Goal: Transaction & Acquisition: Obtain resource

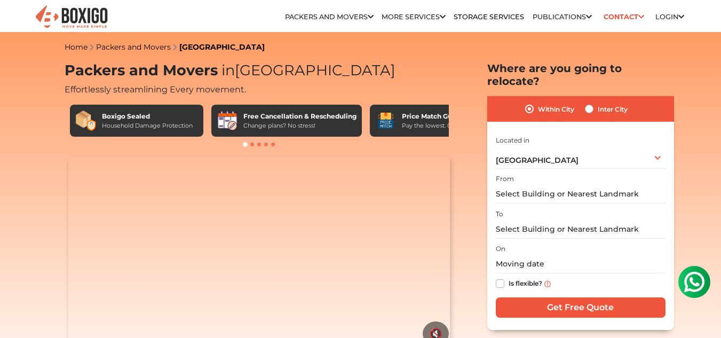
click at [598, 103] on label "Inter City" at bounding box center [613, 109] width 30 height 13
click at [589, 103] on input "Inter City" at bounding box center [589, 108] width 9 height 11
radio input "true"
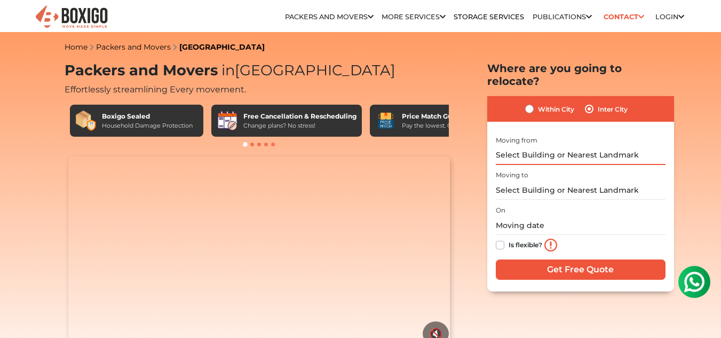
click at [531, 146] on input "text" at bounding box center [581, 155] width 170 height 19
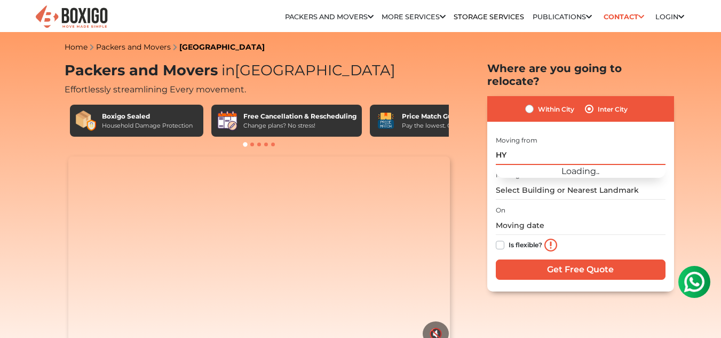
type input "H"
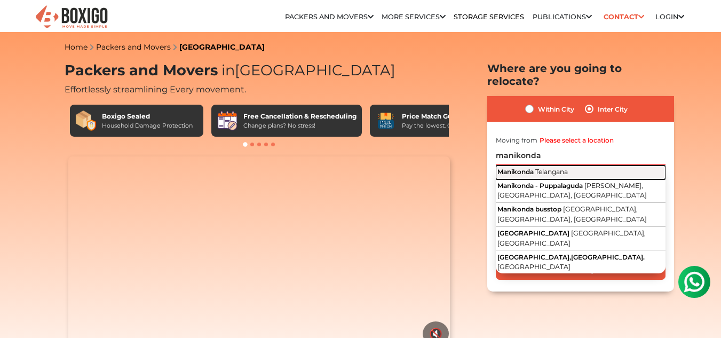
click at [522, 168] on span "Manikonda" at bounding box center [516, 172] width 36 height 8
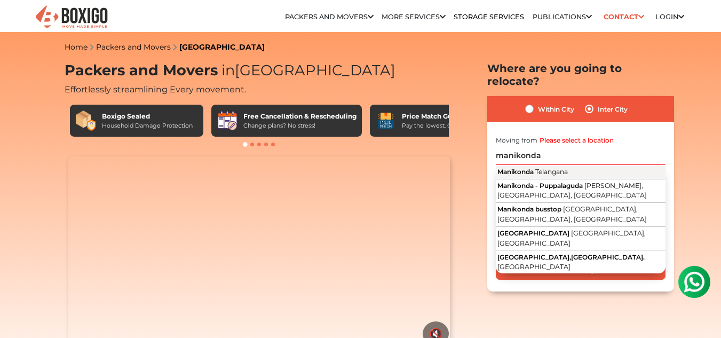
type input "[GEOGRAPHIC_DATA], [GEOGRAPHIC_DATA]"
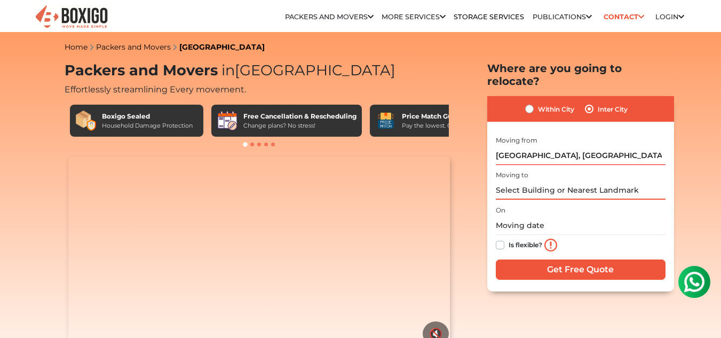
click at [501, 181] on input "text" at bounding box center [581, 190] width 170 height 19
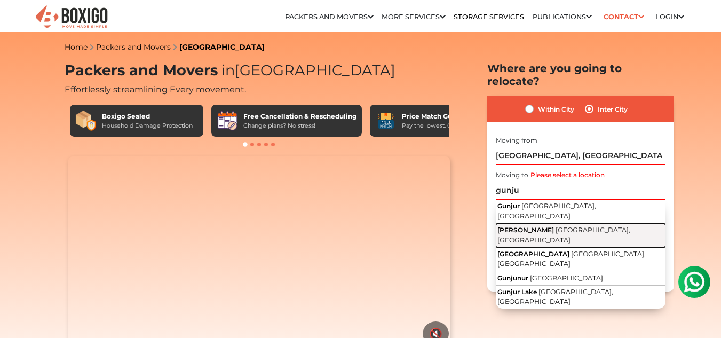
click at [528, 226] on span "[PERSON_NAME]" at bounding box center [526, 230] width 57 height 8
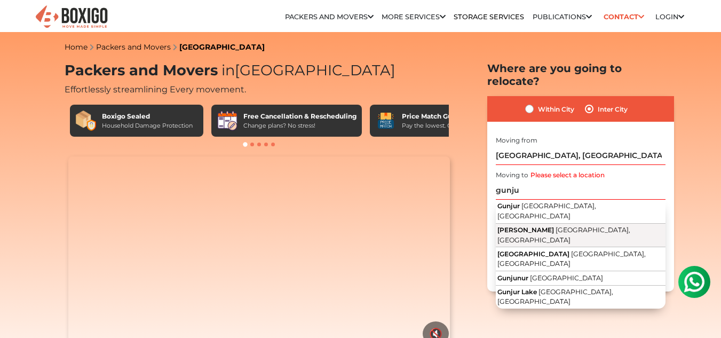
type input "[PERSON_NAME], [GEOGRAPHIC_DATA], [GEOGRAPHIC_DATA]"
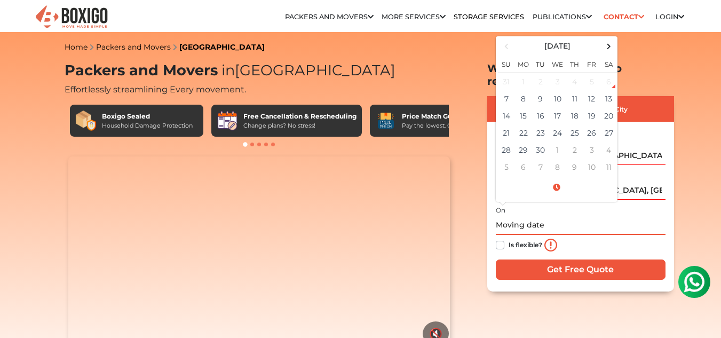
click at [503, 216] on input "text" at bounding box center [581, 225] width 170 height 19
click at [608, 90] on td "13" at bounding box center [609, 98] width 17 height 17
type input "[DATE] 12:00 AM"
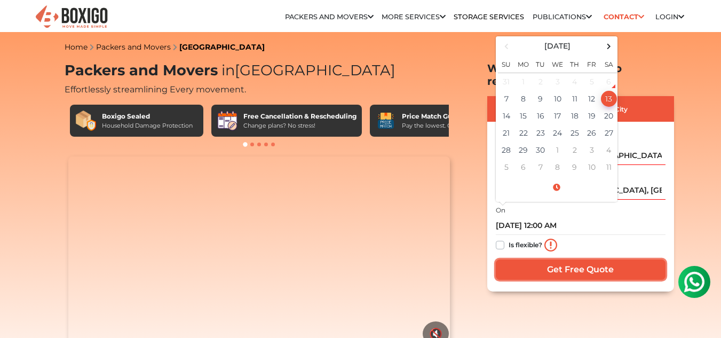
click at [553, 260] on input "Get Free Quote" at bounding box center [581, 270] width 170 height 20
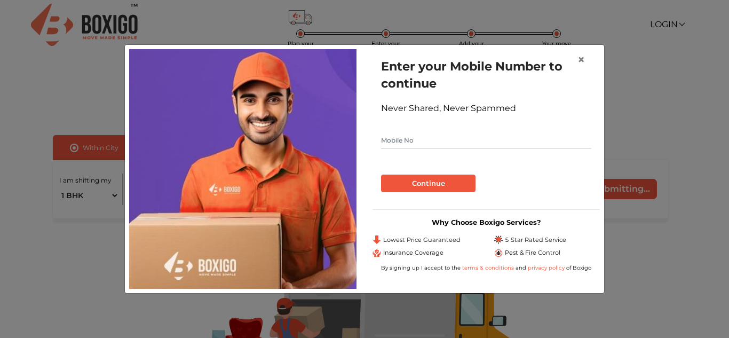
click at [392, 141] on input "text" at bounding box center [486, 140] width 210 height 17
click at [583, 61] on span "×" at bounding box center [581, 59] width 7 height 15
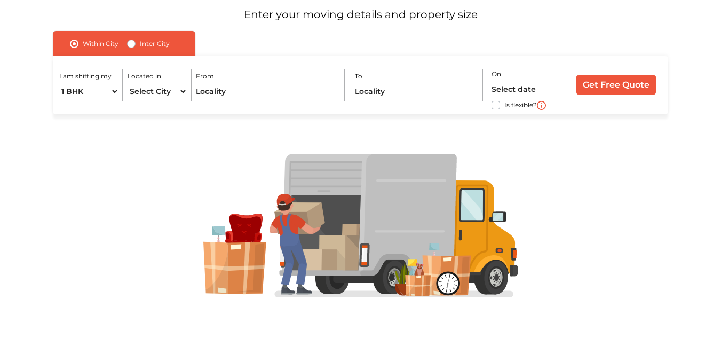
scroll to position [87, 0]
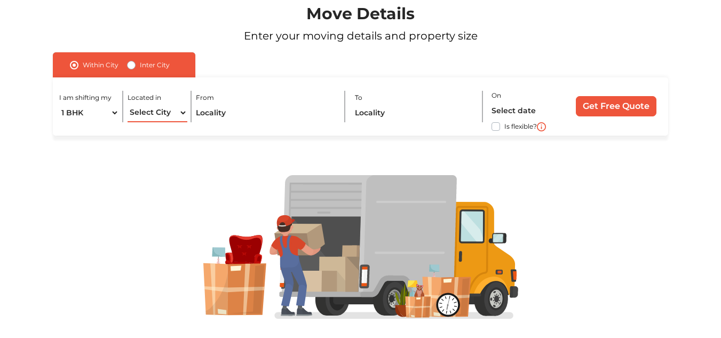
click at [151, 113] on select "Select City Bangalore Bengaluru Bhopal Bhubaneswar Chennai Coimbatore Cuttack D…" at bounding box center [158, 113] width 60 height 19
select select "[GEOGRAPHIC_DATA]"
click at [128, 104] on select "Select City Bangalore Bengaluru Bhopal Bhubaneswar Chennai Coimbatore Cuttack D…" at bounding box center [158, 113] width 60 height 19
click at [221, 109] on input "text" at bounding box center [266, 113] width 141 height 19
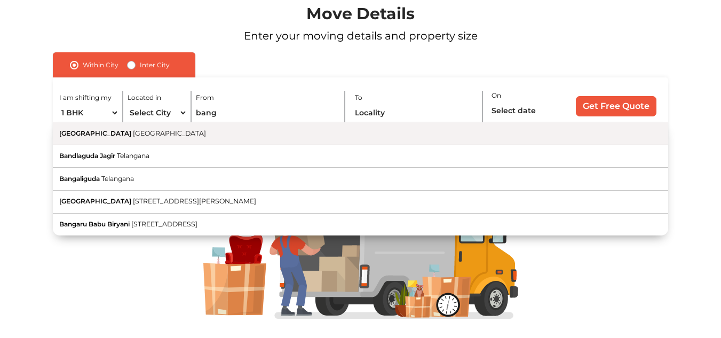
click at [133, 135] on span "[GEOGRAPHIC_DATA]" at bounding box center [169, 133] width 73 height 8
type input "Bangalore, Karnataka"
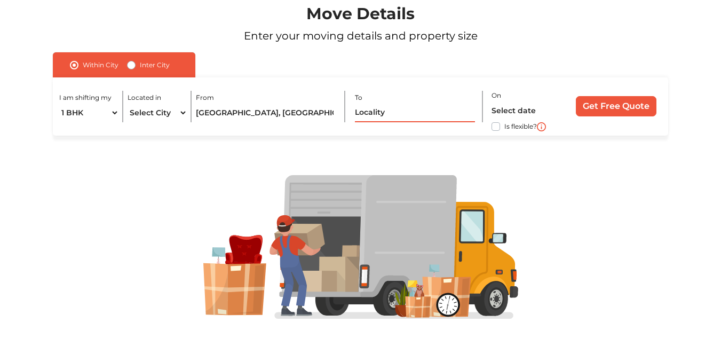
click at [364, 114] on input "text" at bounding box center [415, 113] width 121 height 19
click at [222, 113] on input "Bangalore, Karnataka" at bounding box center [266, 113] width 141 height 19
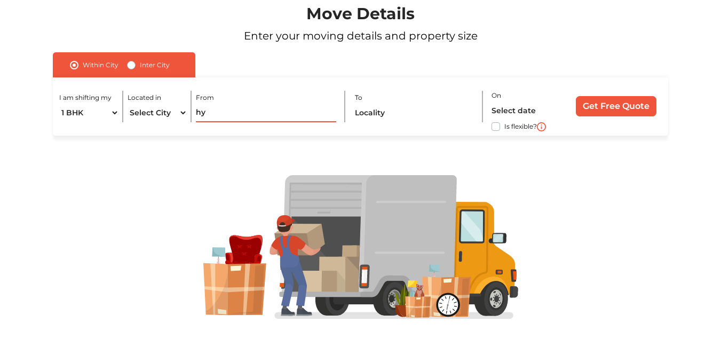
type input "h"
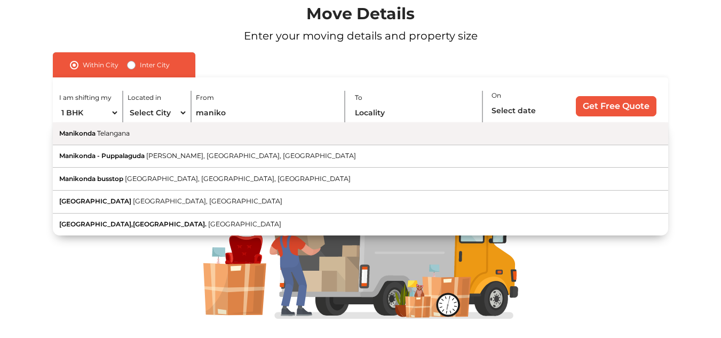
click at [116, 138] on button "Manikonda Telangana" at bounding box center [360, 133] width 615 height 23
type input "[GEOGRAPHIC_DATA], [GEOGRAPHIC_DATA]"
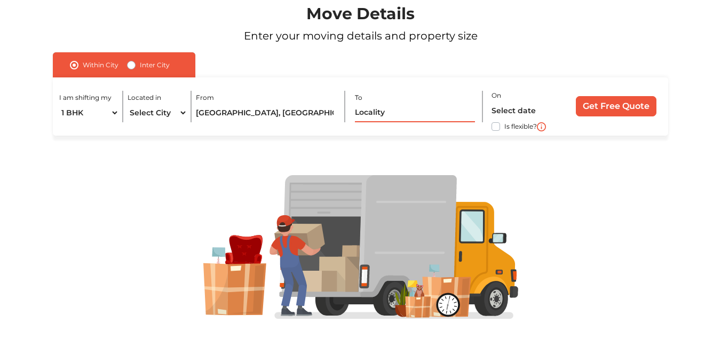
click at [374, 112] on input "text" at bounding box center [415, 113] width 121 height 19
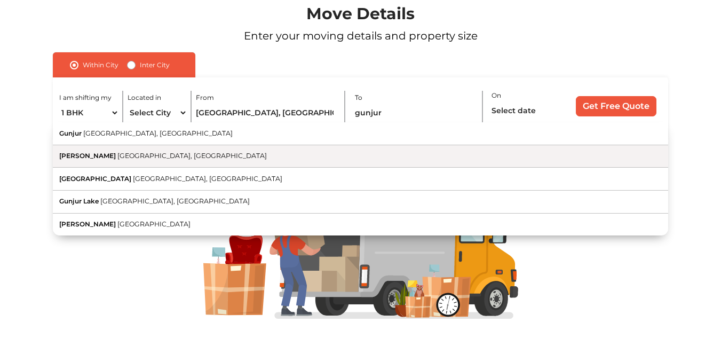
click at [117, 152] on span "[GEOGRAPHIC_DATA], [GEOGRAPHIC_DATA]" at bounding box center [192, 156] width 150 height 8
type input "[PERSON_NAME], [GEOGRAPHIC_DATA], [GEOGRAPHIC_DATA]"
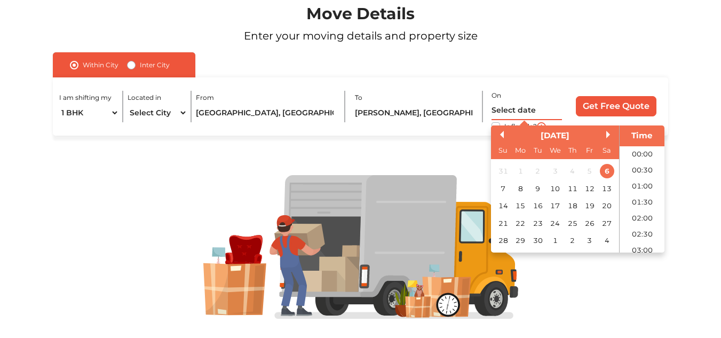
click at [502, 107] on input "text" at bounding box center [527, 110] width 71 height 19
click at [608, 192] on div "13" at bounding box center [607, 189] width 14 height 14
type input "13/09/2025 12:00 AM"
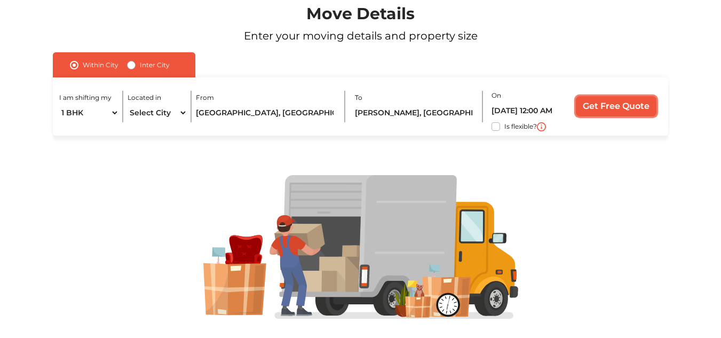
click at [608, 107] on input "Get Free Quote" at bounding box center [616, 106] width 81 height 20
click at [140, 68] on label "Inter City" at bounding box center [155, 65] width 30 height 13
click at [132, 68] on input "Inter City" at bounding box center [131, 64] width 9 height 11
radio input "true"
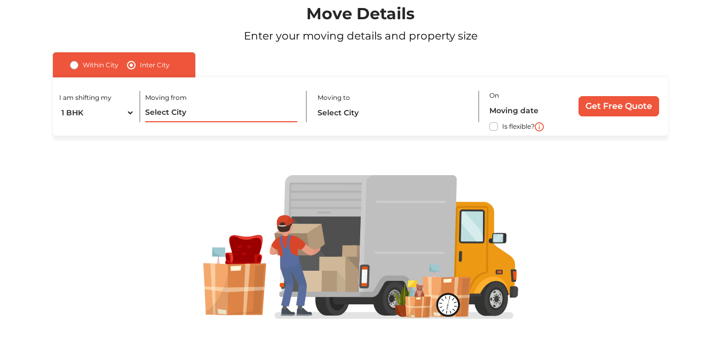
click at [174, 108] on input "text" at bounding box center [221, 113] width 152 height 19
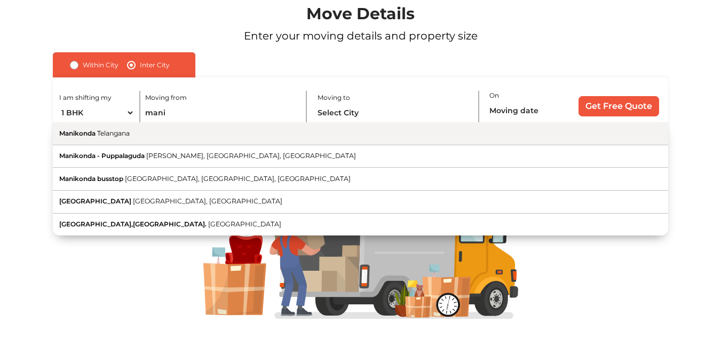
click at [104, 137] on span "Telangana" at bounding box center [113, 133] width 33 height 8
type input "[GEOGRAPHIC_DATA], [GEOGRAPHIC_DATA]"
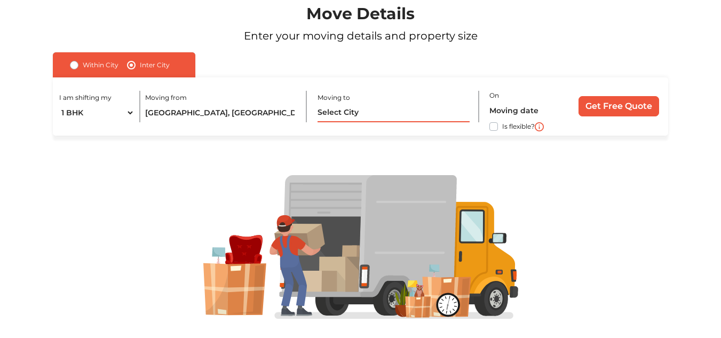
click at [347, 118] on input "text" at bounding box center [394, 113] width 152 height 19
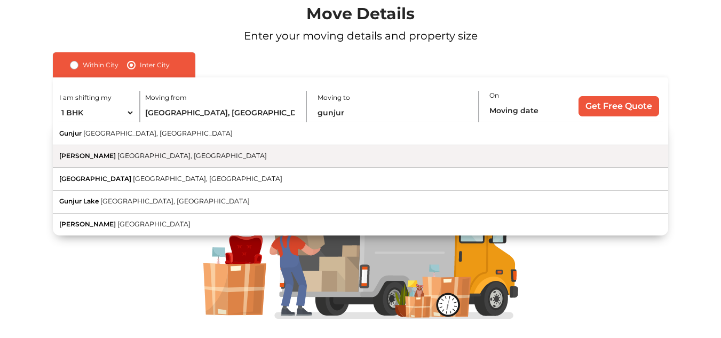
click at [124, 151] on button "Gunjur Palya [GEOGRAPHIC_DATA], [GEOGRAPHIC_DATA]" at bounding box center [360, 156] width 615 height 23
type input "[PERSON_NAME], [GEOGRAPHIC_DATA], [GEOGRAPHIC_DATA]"
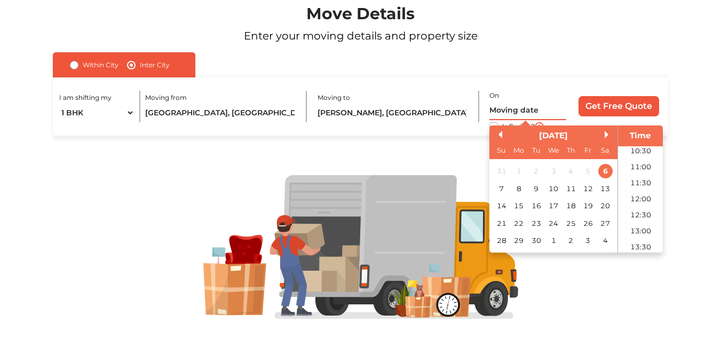
click at [538, 113] on input "text" at bounding box center [528, 110] width 77 height 19
click at [607, 190] on div "13" at bounding box center [606, 189] width 14 height 14
type input "13/09/2025 12:00 AM"
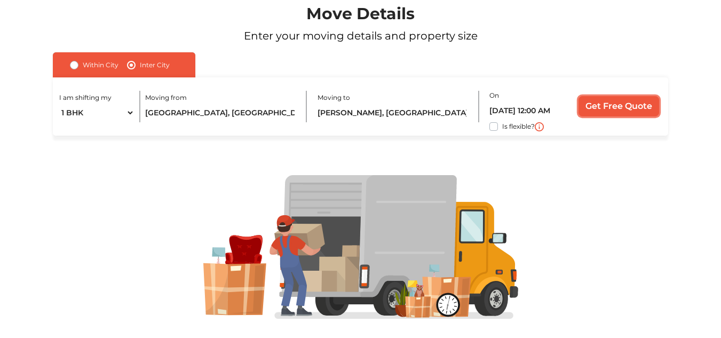
click at [629, 103] on input "Get Free Quote" at bounding box center [619, 106] width 81 height 20
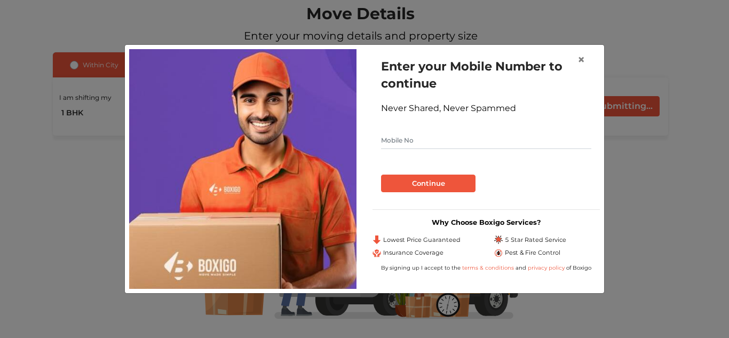
click at [396, 135] on input "text" at bounding box center [486, 140] width 210 height 17
type input "8149450285"
click at [415, 182] on button "Continue" at bounding box center [428, 184] width 95 height 18
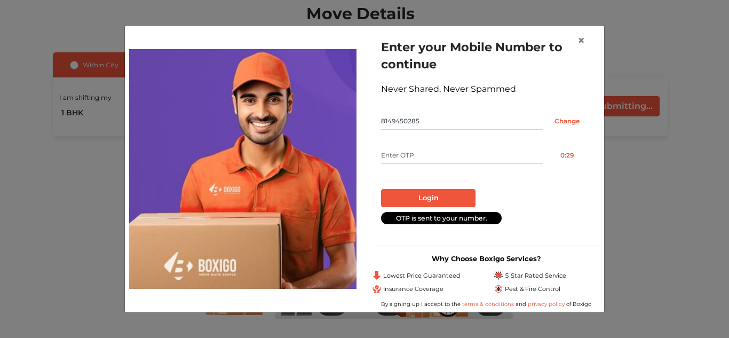
click at [389, 151] on input "text" at bounding box center [462, 155] width 162 height 17
type input "7930"
click at [419, 194] on button "Login" at bounding box center [428, 198] width 95 height 18
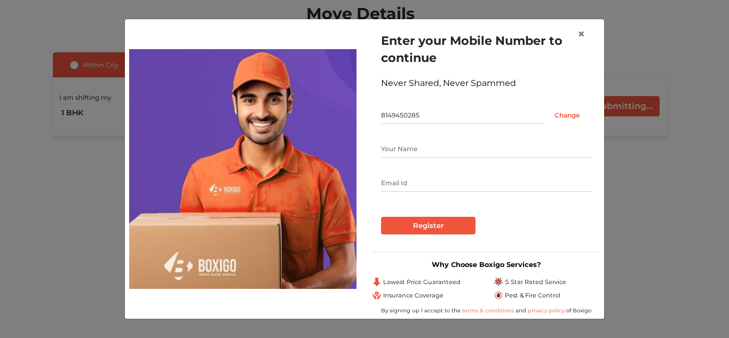
click at [383, 147] on input "text" at bounding box center [486, 148] width 210 height 17
type input "Ajay Yadav"
type input "ajayyadav941@gmail.com"
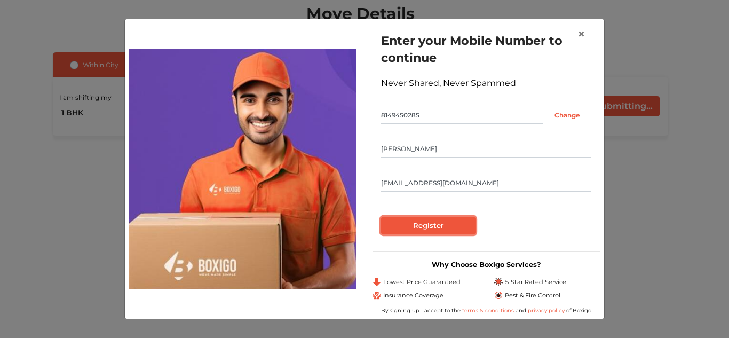
click at [418, 221] on input "Register" at bounding box center [428, 226] width 95 height 18
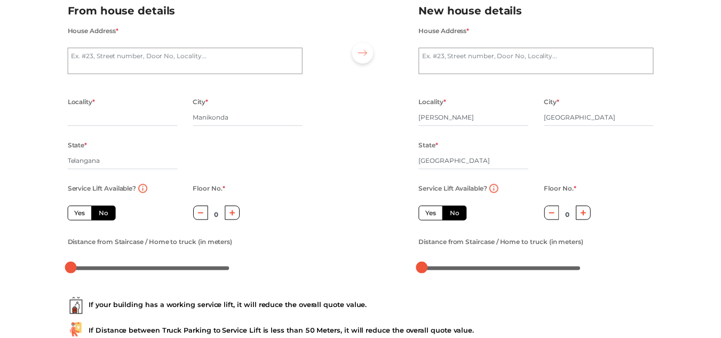
scroll to position [30, 0]
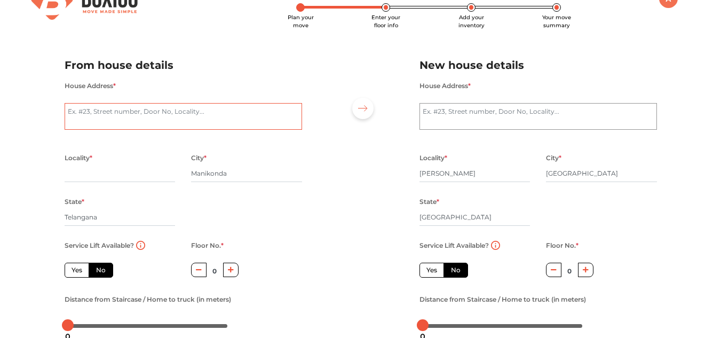
click at [99, 114] on textarea "House Address *" at bounding box center [184, 116] width 238 height 27
type textarea "Pride gold Residency"
click at [434, 106] on textarea "House Address *" at bounding box center [539, 116] width 238 height 27
type textarea "gunjur palya"
click at [345, 154] on div at bounding box center [360, 191] width 101 height 294
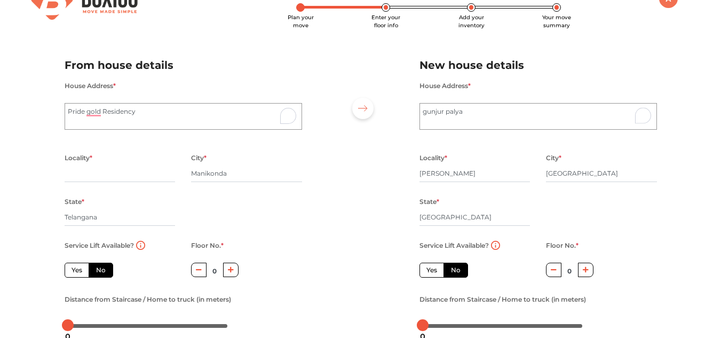
click at [40, 223] on div "Plan your move Enter your floor info Add your inventory Your move summary My Mo…" at bounding box center [360, 222] width 721 height 504
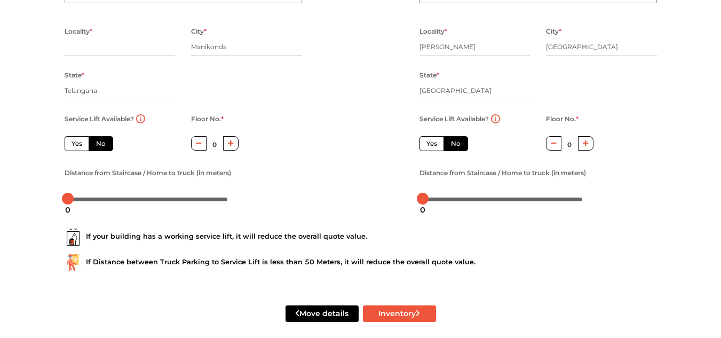
scroll to position [158, 0]
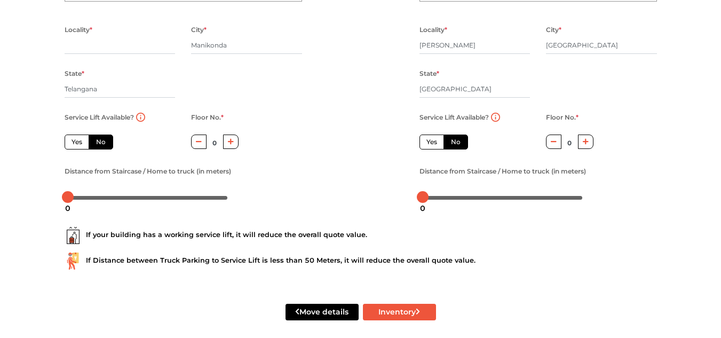
click at [68, 143] on label "Yes" at bounding box center [77, 142] width 25 height 15
click at [72, 143] on input "Yes" at bounding box center [75, 140] width 7 height 7
radio input "true"
click at [97, 139] on label "No" at bounding box center [101, 142] width 25 height 15
click at [97, 139] on input "No" at bounding box center [99, 140] width 7 height 7
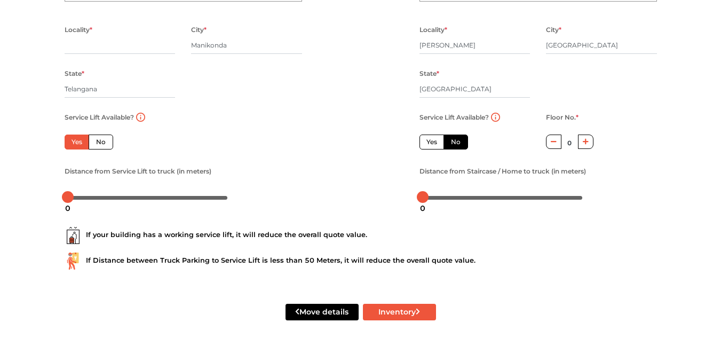
radio input "true"
click at [69, 142] on label "Yes" at bounding box center [77, 142] width 25 height 15
click at [72, 142] on input "Yes" at bounding box center [75, 140] width 7 height 7
radio input "true"
click at [32, 155] on div "Plan your move Enter your floor info Add your inventory Your move summary My Mo…" at bounding box center [360, 94] width 721 height 504
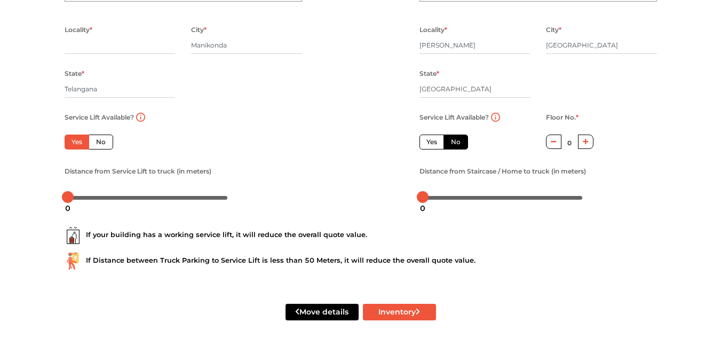
click at [429, 141] on label "Yes" at bounding box center [432, 142] width 25 height 15
click at [429, 141] on input "Yes" at bounding box center [430, 140] width 7 height 7
radio input "false"
click at [336, 164] on div at bounding box center [360, 63] width 101 height 294
click at [354, 184] on div at bounding box center [360, 63] width 101 height 294
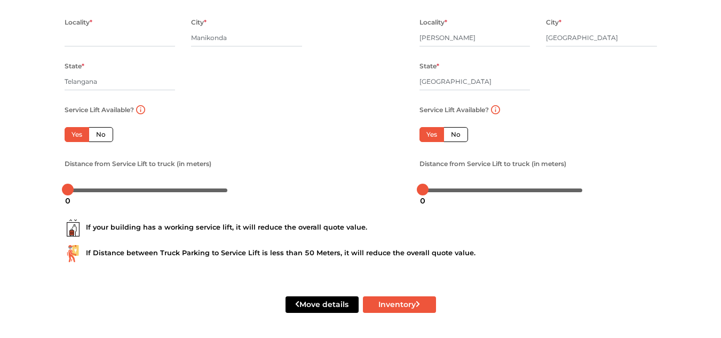
scroll to position [166, 0]
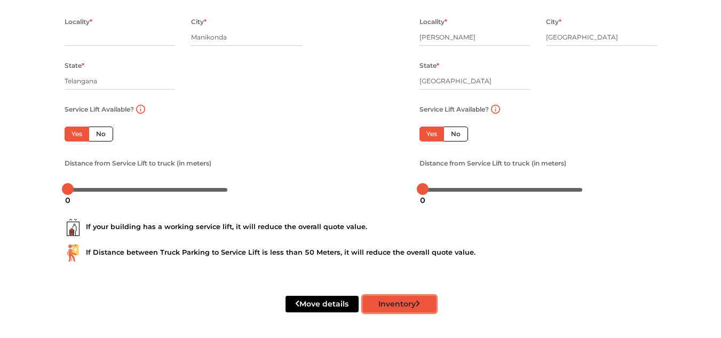
click at [407, 302] on button "Inventory" at bounding box center [399, 304] width 73 height 17
click at [37, 74] on div "Plan your move Enter your floor info Add your inventory Your move summary My Mo…" at bounding box center [360, 86] width 721 height 504
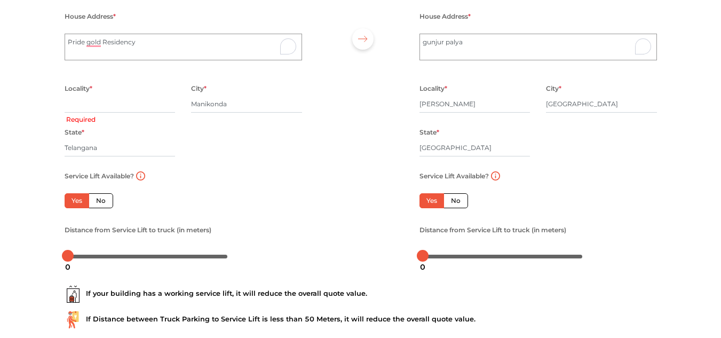
scroll to position [59, 0]
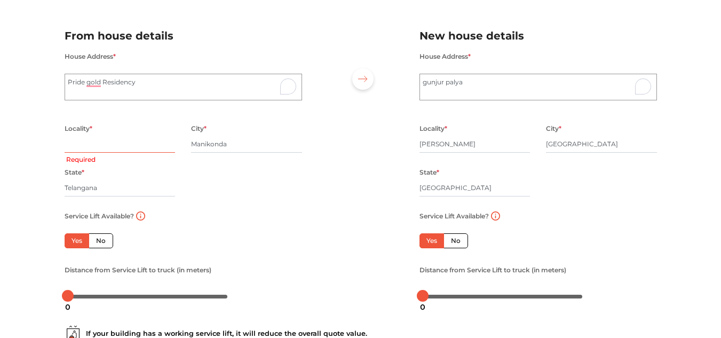
click at [69, 143] on input "text" at bounding box center [120, 144] width 111 height 17
type input "Manikonda"
click at [323, 273] on div at bounding box center [360, 161] width 101 height 294
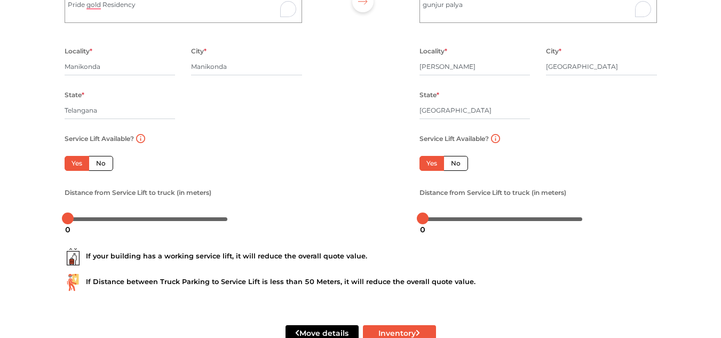
scroll to position [166, 0]
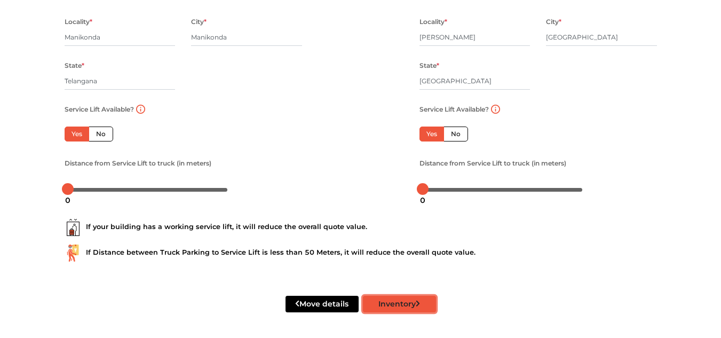
click at [398, 311] on button "Inventory" at bounding box center [399, 304] width 73 height 17
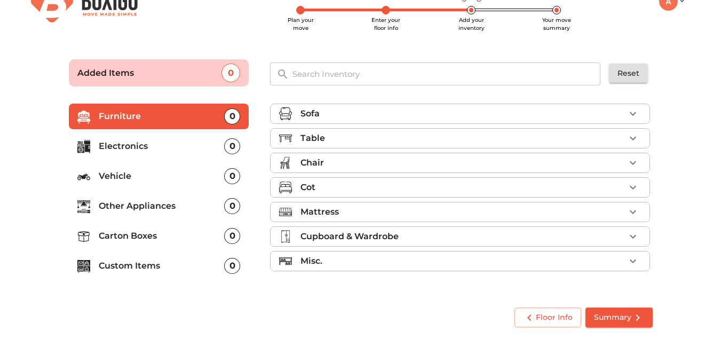
scroll to position [27, 0]
click at [450, 114] on div "Sofa" at bounding box center [463, 113] width 325 height 13
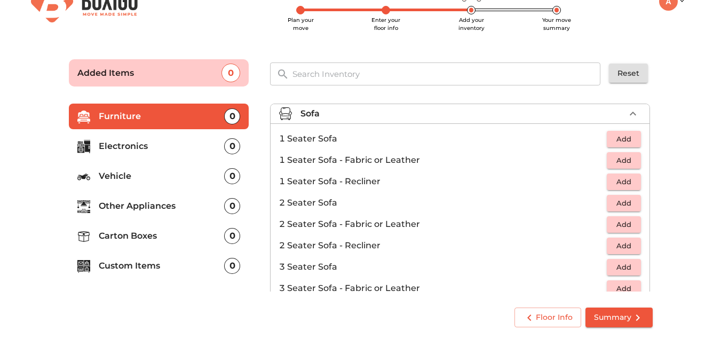
click at [376, 321] on div "Floor Info Summary" at bounding box center [361, 317] width 593 height 28
click at [627, 113] on icon "button" at bounding box center [633, 113] width 13 height 13
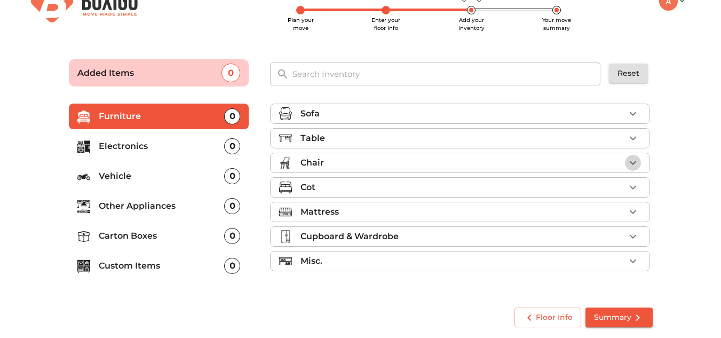
click at [633, 161] on icon "button" at bounding box center [633, 162] width 13 height 13
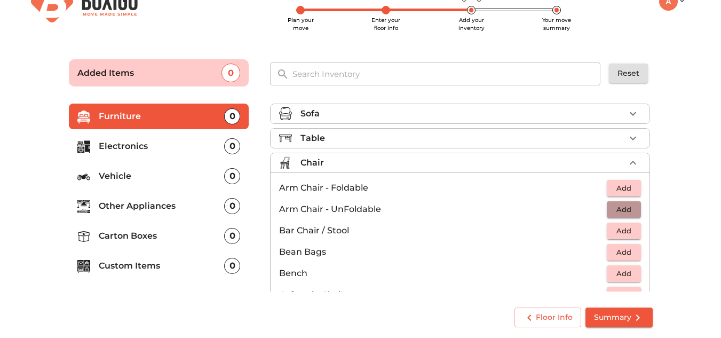
click at [620, 207] on span "Add" at bounding box center [623, 209] width 23 height 12
click at [627, 209] on icon "button" at bounding box center [633, 209] width 13 height 13
click at [628, 163] on icon "button" at bounding box center [633, 162] width 13 height 13
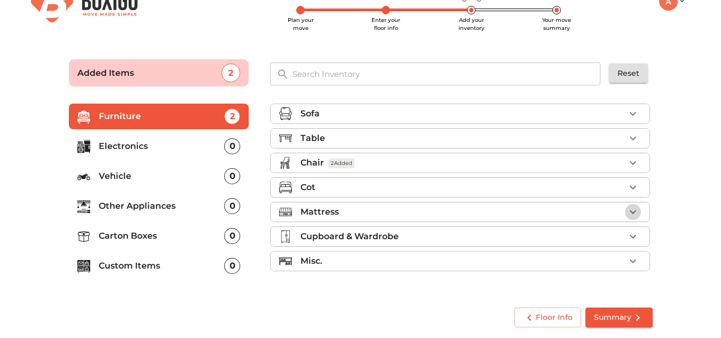
click at [635, 210] on icon "button" at bounding box center [633, 212] width 13 height 13
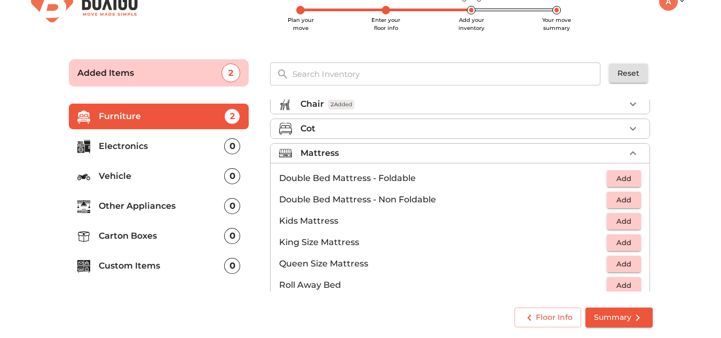
scroll to position [68, 0]
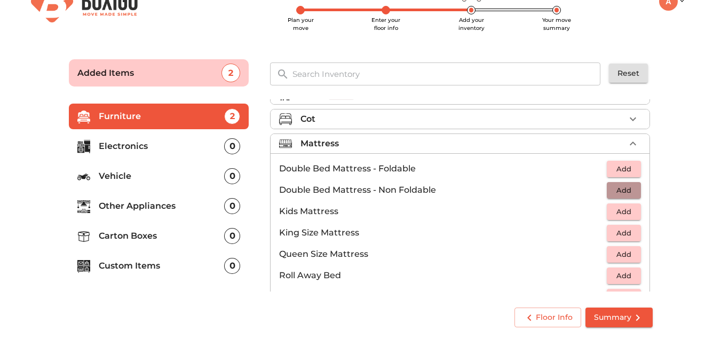
click at [616, 193] on span "Add" at bounding box center [623, 190] width 23 height 12
click at [626, 256] on span "Add" at bounding box center [623, 254] width 23 height 12
click at [630, 254] on icon "button" at bounding box center [633, 253] width 7 height 7
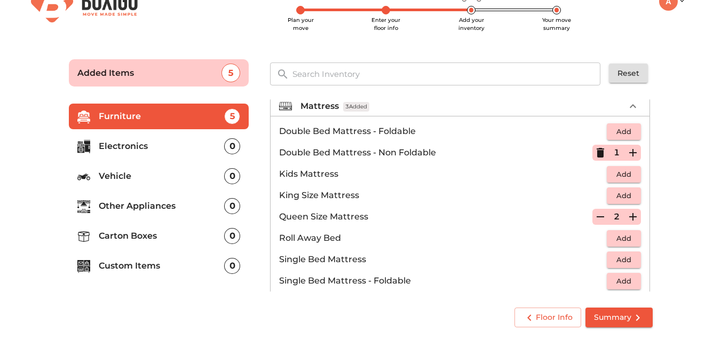
scroll to position [107, 0]
drag, startPoint x: 588, startPoint y: 145, endPoint x: 595, endPoint y: 152, distance: 10.2
click at [595, 152] on div "1" at bounding box center [617, 152] width 49 height 16
click at [597, 152] on icon "button" at bounding box center [600, 152] width 7 height 10
click at [616, 131] on span "Add" at bounding box center [623, 130] width 23 height 12
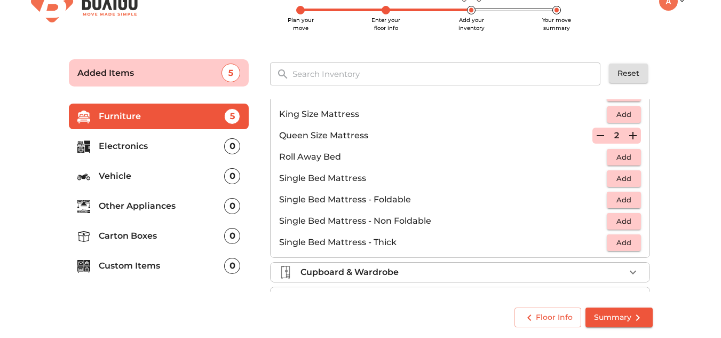
scroll to position [211, 0]
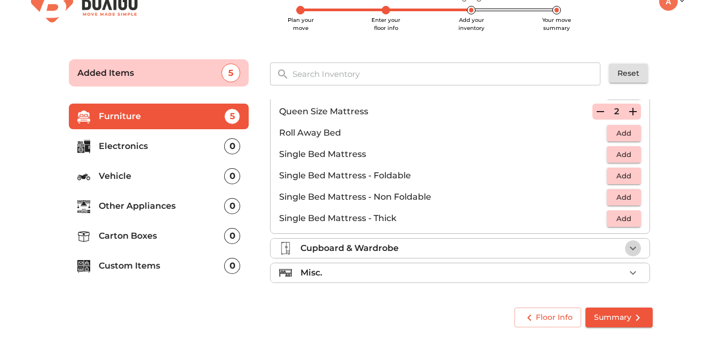
click at [630, 248] on icon "button" at bounding box center [633, 249] width 6 height 4
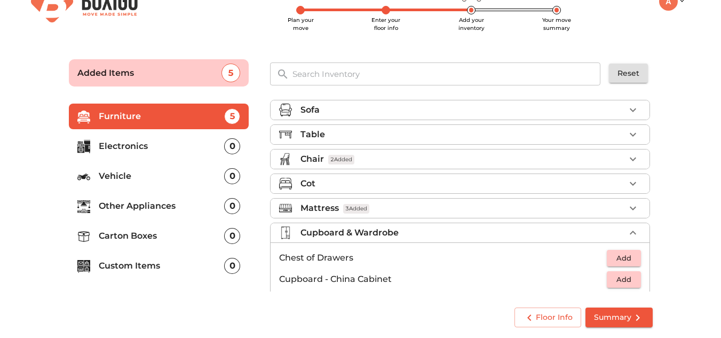
scroll to position [2, 0]
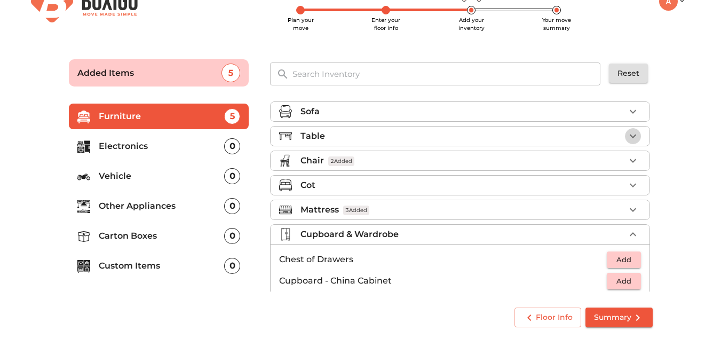
click at [627, 134] on icon "button" at bounding box center [633, 136] width 13 height 13
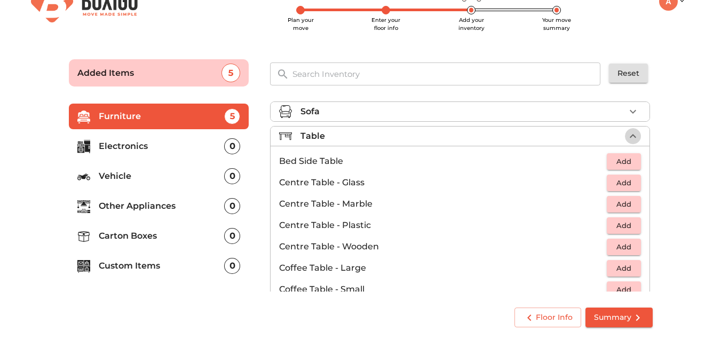
click at [627, 136] on icon "button" at bounding box center [633, 136] width 13 height 13
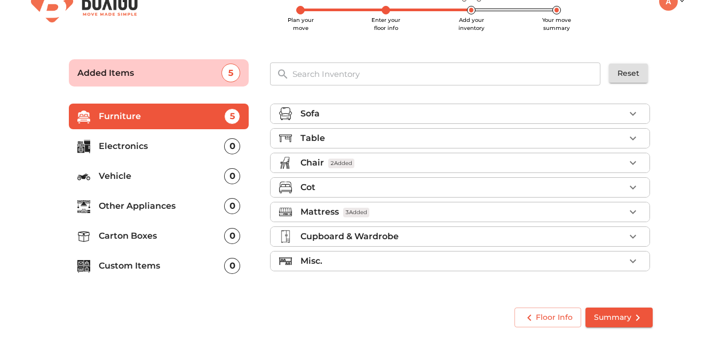
scroll to position [0, 0]
click at [625, 136] on div "Table" at bounding box center [463, 138] width 325 height 13
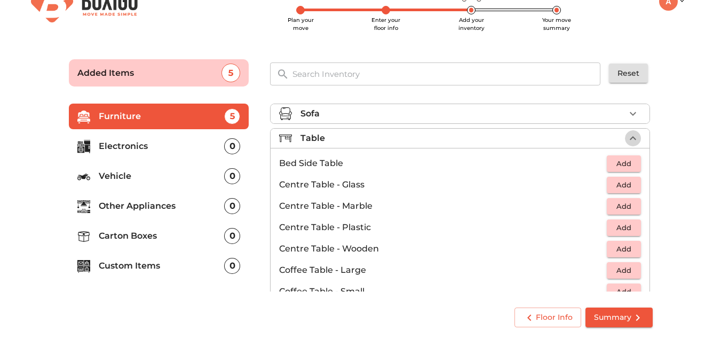
click at [627, 136] on icon "button" at bounding box center [633, 138] width 13 height 13
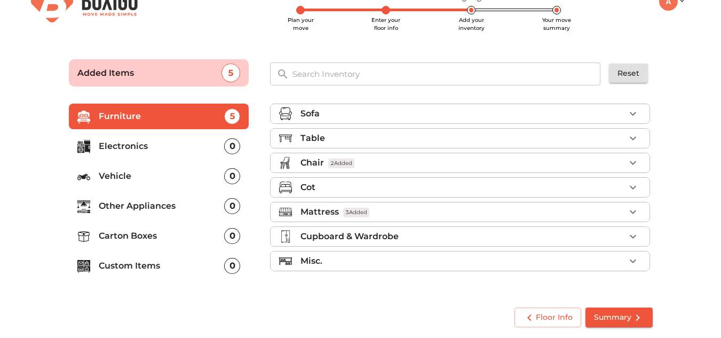
click at [611, 264] on div "Misc." at bounding box center [463, 261] width 325 height 13
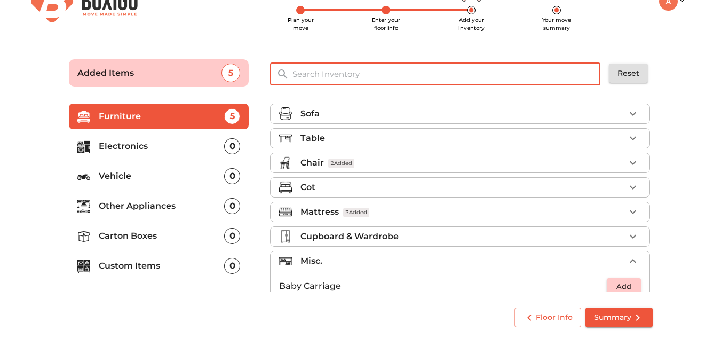
click at [371, 76] on input "text" at bounding box center [447, 73] width 322 height 23
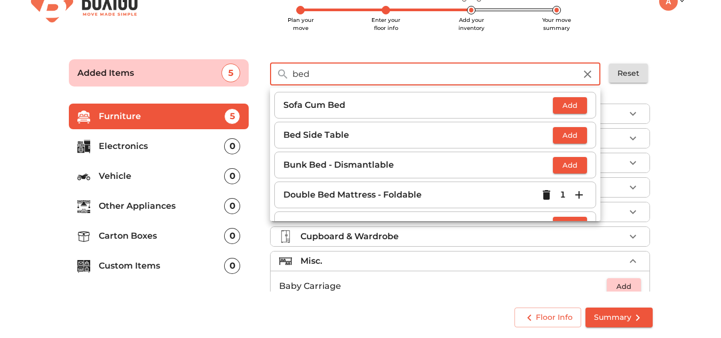
type input "bed"
click at [565, 104] on span "Add" at bounding box center [570, 105] width 23 height 12
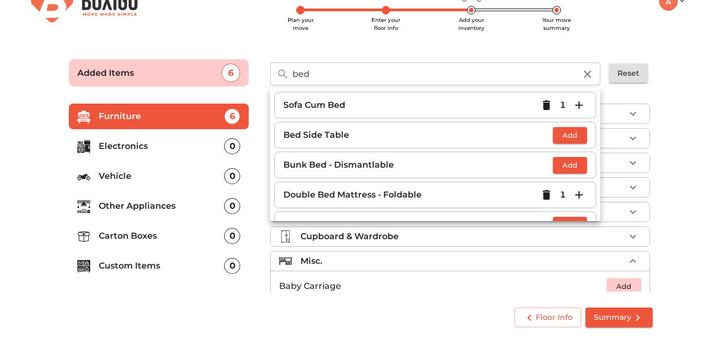
click at [701, 123] on main "Plan your move Enter your floor info Add your inventory Your move summary Added…" at bounding box center [360, 191] width 721 height 294
click at [591, 70] on icon "button" at bounding box center [587, 74] width 13 height 13
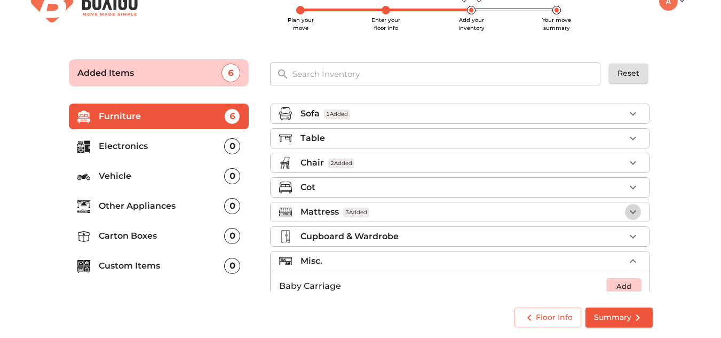
click at [634, 212] on icon "button" at bounding box center [633, 212] width 13 height 13
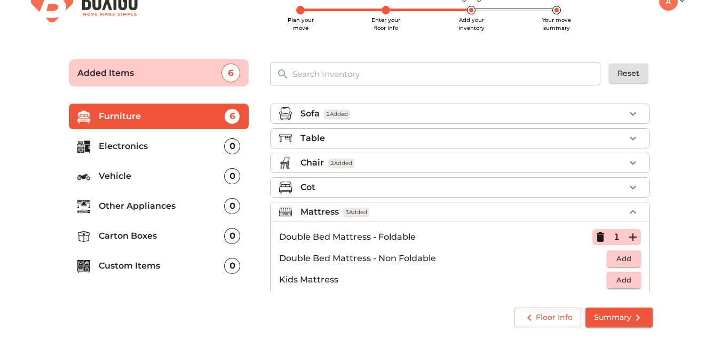
click at [594, 238] on icon "button" at bounding box center [600, 237] width 13 height 13
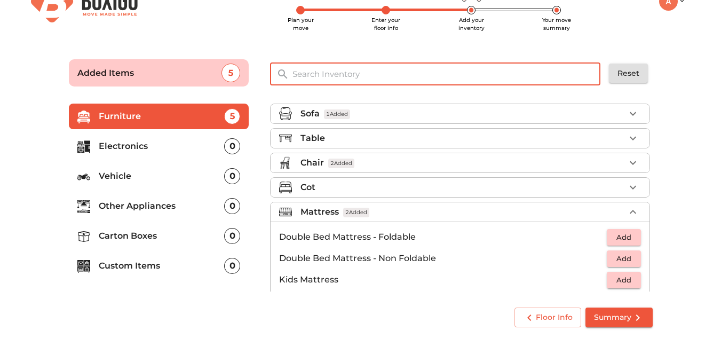
click at [334, 75] on input "text" at bounding box center [447, 73] width 322 height 23
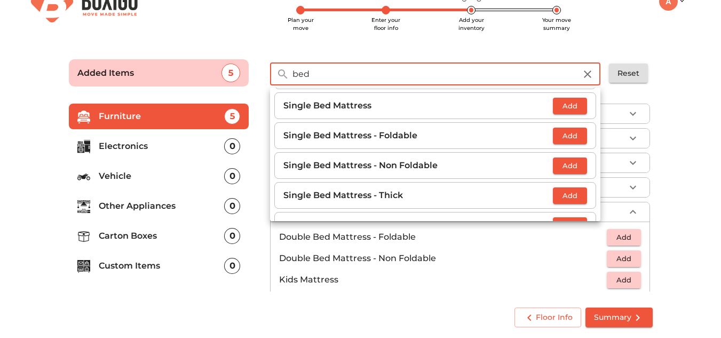
scroll to position [204, 0]
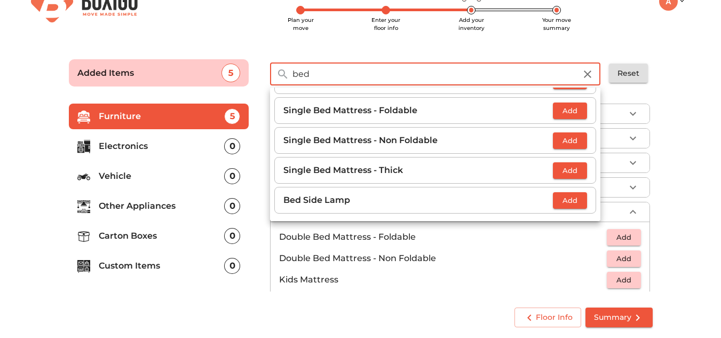
type input "bed"
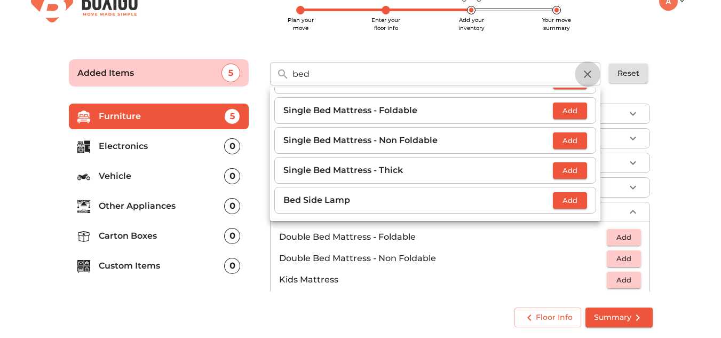
click at [587, 74] on icon "button" at bounding box center [587, 74] width 13 height 13
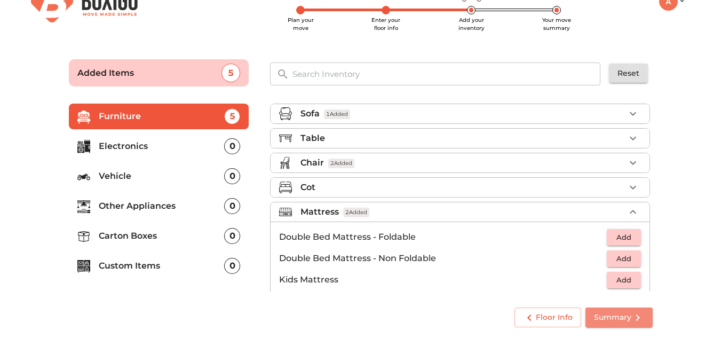
click at [606, 315] on span "Summary" at bounding box center [619, 317] width 50 height 13
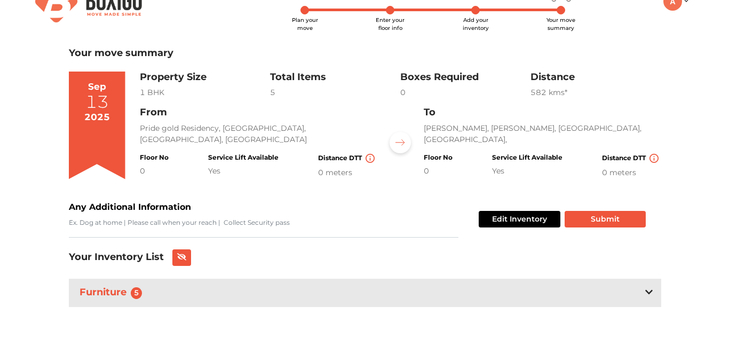
scroll to position [34, 0]
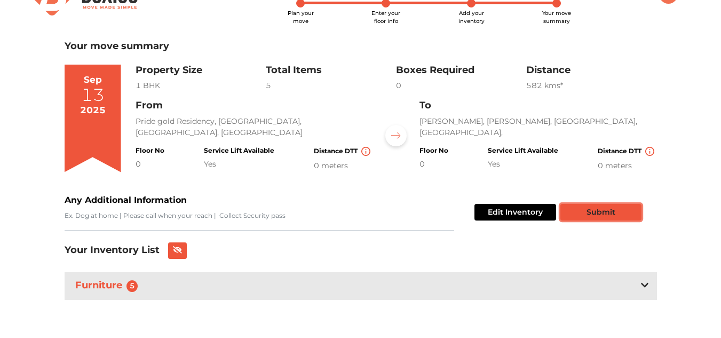
click at [594, 210] on button "Submit" at bounding box center [601, 212] width 81 height 17
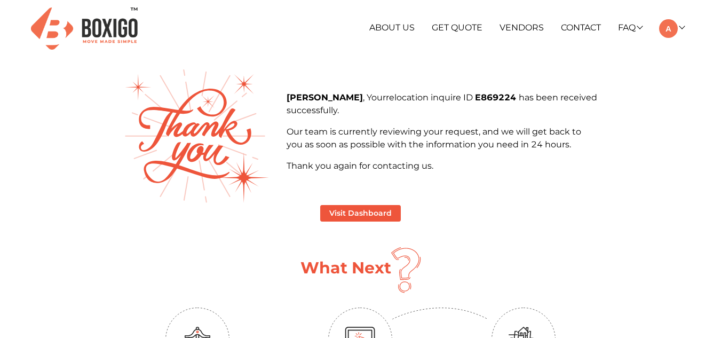
click at [246, 210] on div "Visit Dashboard" at bounding box center [361, 213] width 474 height 17
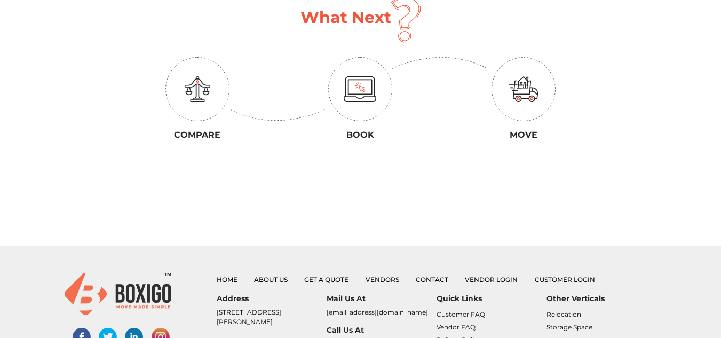
scroll to position [384, 0]
